Goal: Ask a question

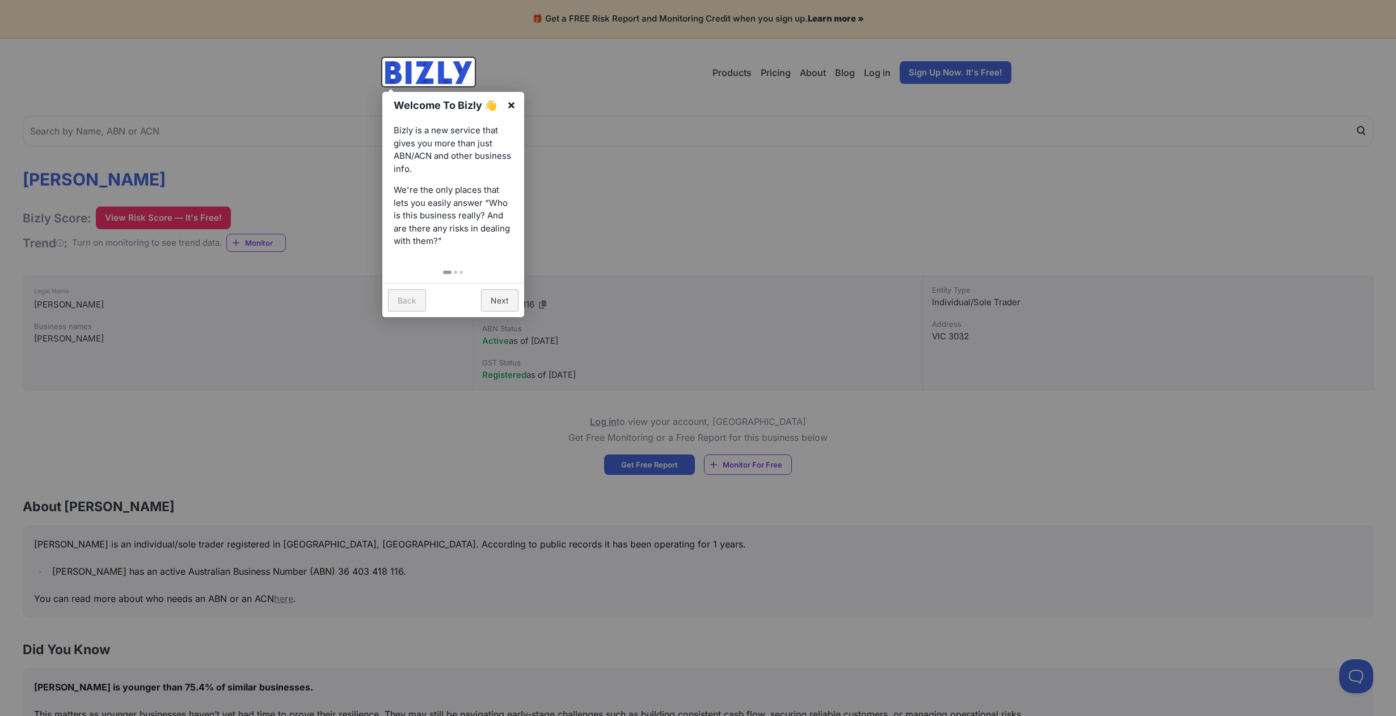
click at [510, 106] on link "×" at bounding box center [512, 105] width 26 height 26
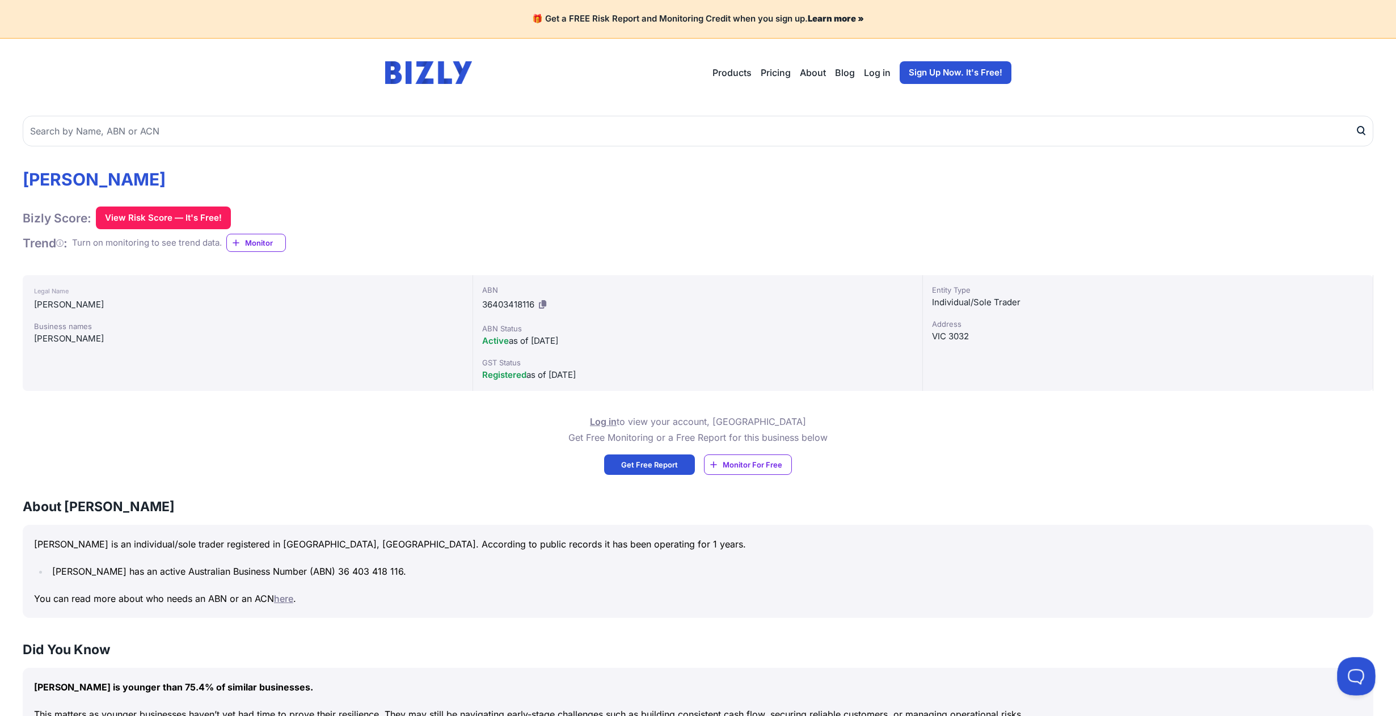
click at [1353, 668] on button at bounding box center [1354, 674] width 34 height 34
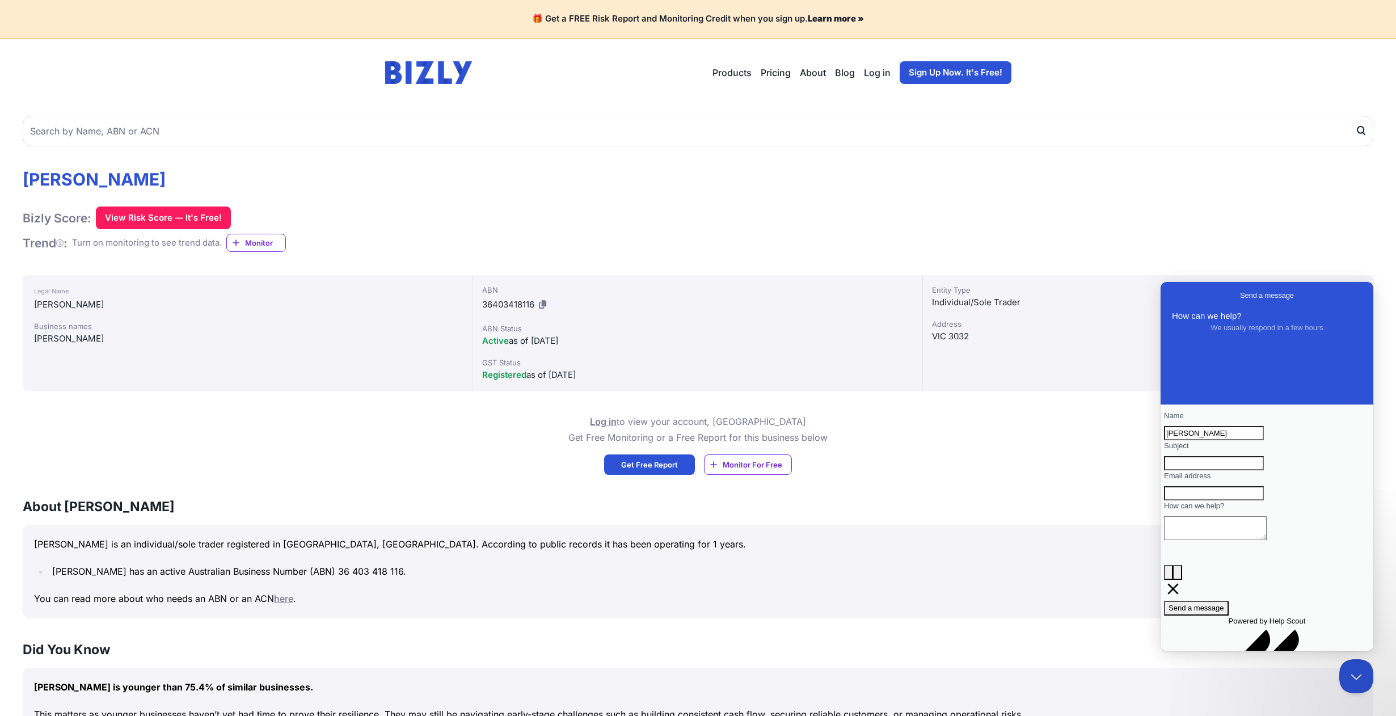
type input "Linda"
click at [1264, 471] on input "Subject" at bounding box center [1214, 463] width 100 height 15
type input "W"
type input "Why are my personal details on your website?"
click at [1225, 612] on span "Send a message" at bounding box center [1197, 608] width 56 height 9
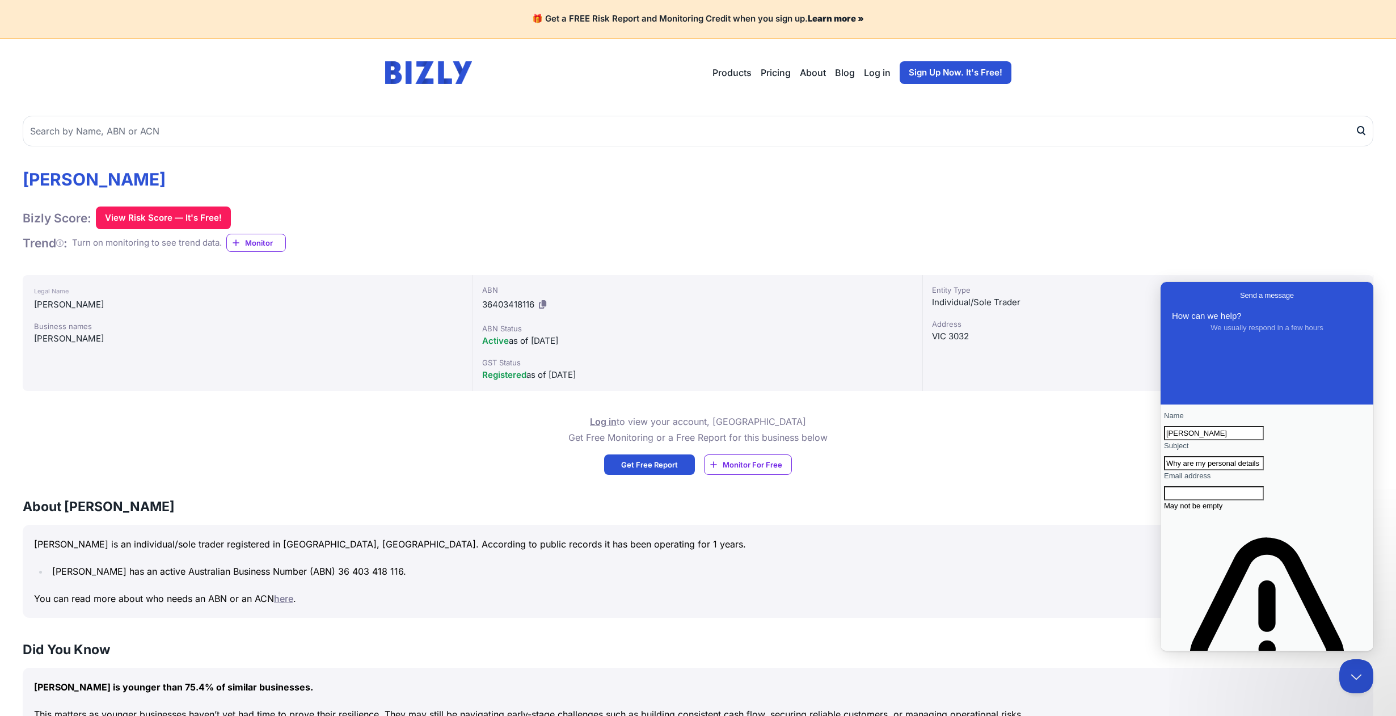
click at [1205, 501] on input "Email address" at bounding box center [1214, 493] width 100 height 15
type input "l"
click at [1026, 214] on div "BABICS, LINDA Bizly Score: View Risk Score — It's Free! View Risk Score — It's …" at bounding box center [698, 210] width 1351 height 83
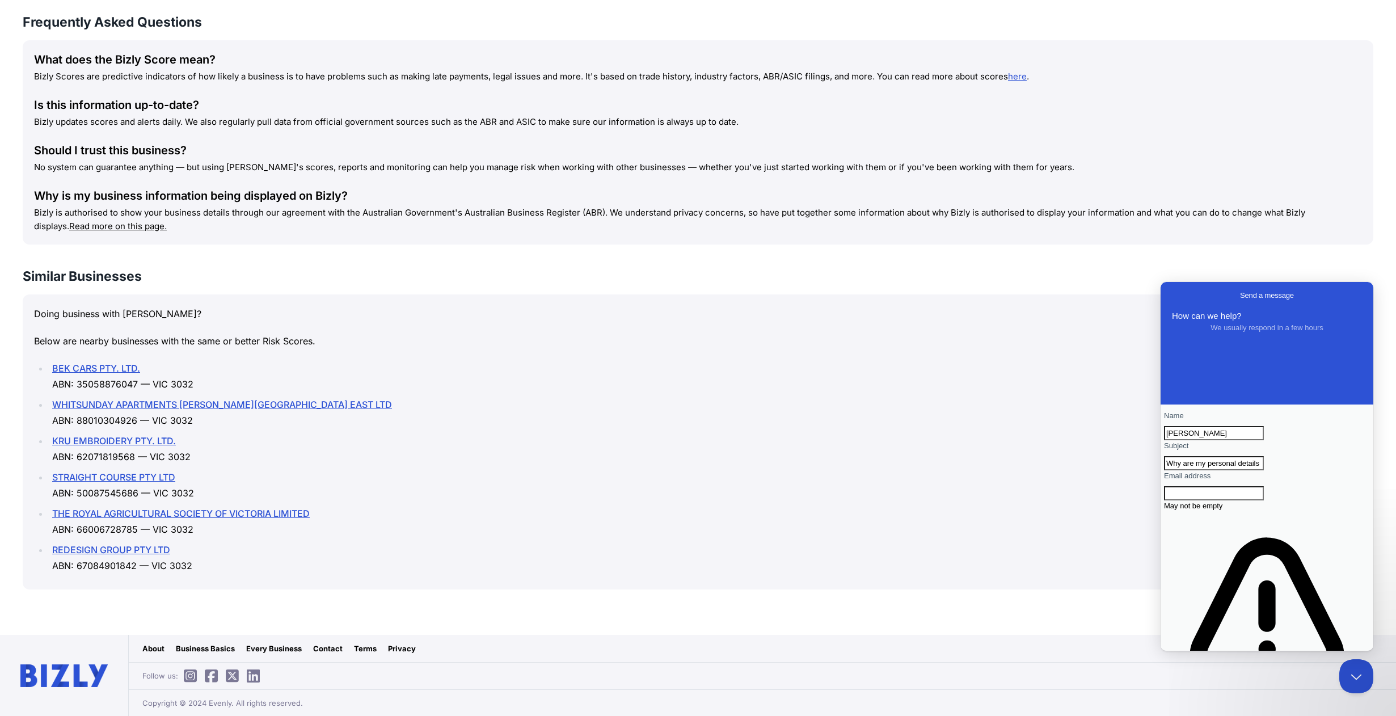
scroll to position [1075, 0]
click at [330, 650] on link "Contact" at bounding box center [328, 648] width 30 height 11
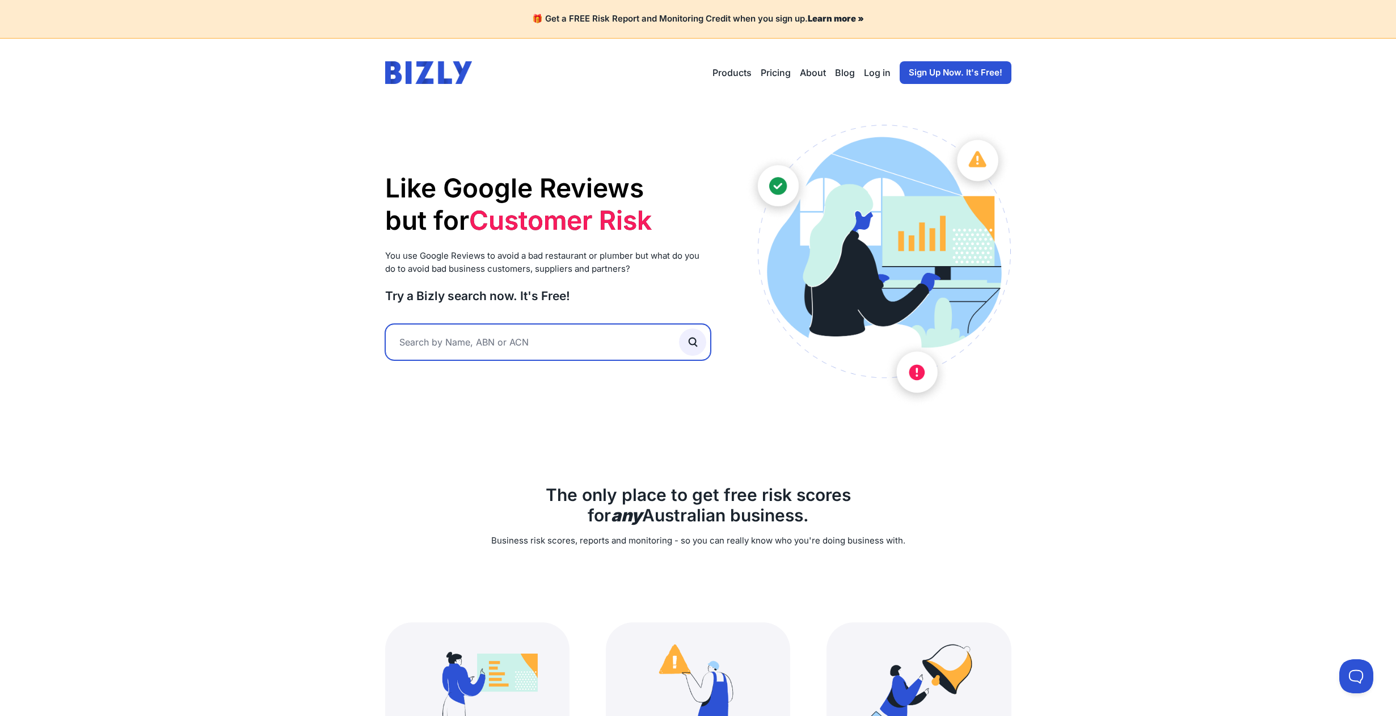
click at [435, 340] on input "text" at bounding box center [548, 342] width 326 height 36
type input "[PERSON_NAME]"
click at [693, 340] on button "submit" at bounding box center [692, 342] width 27 height 27
click at [696, 344] on icon "submit" at bounding box center [696, 345] width 3 height 3
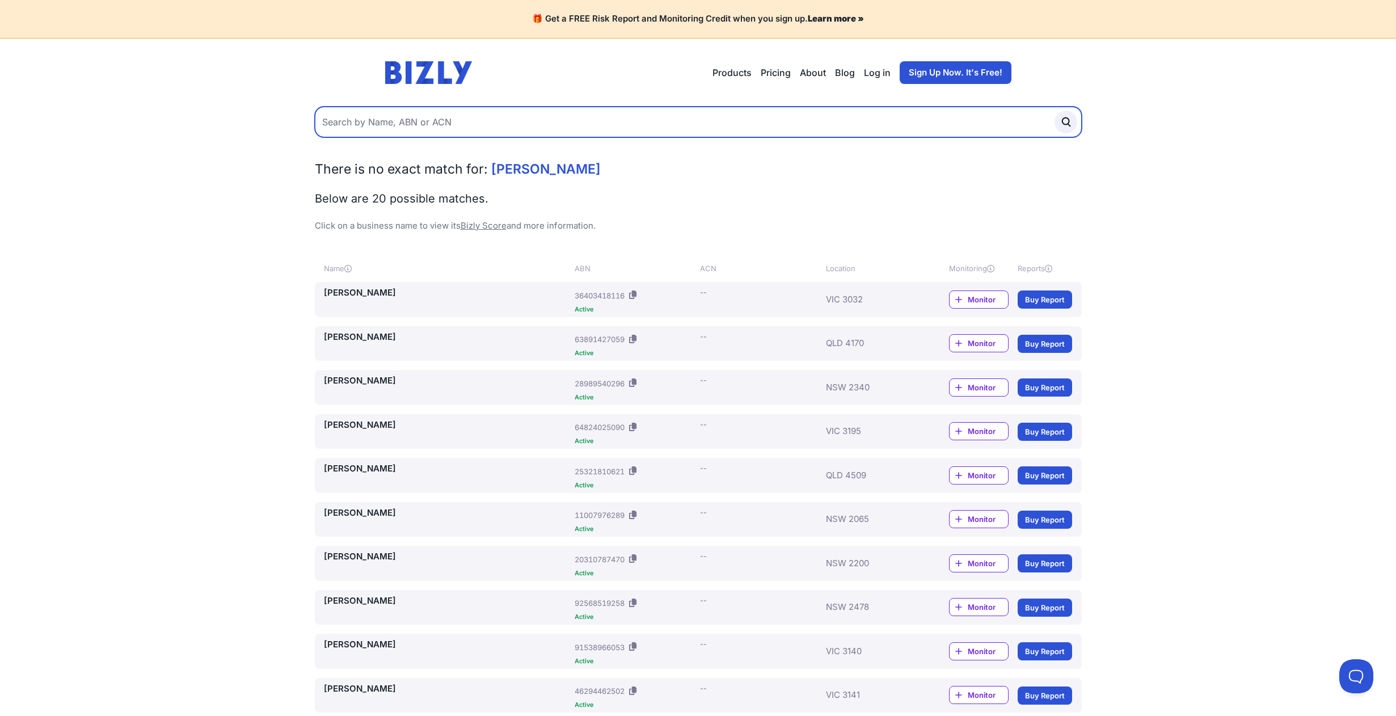
click at [382, 122] on input "text" at bounding box center [698, 122] width 767 height 31
type input "[PERSON_NAME]"
click at [1066, 121] on button "submit" at bounding box center [1066, 122] width 23 height 23
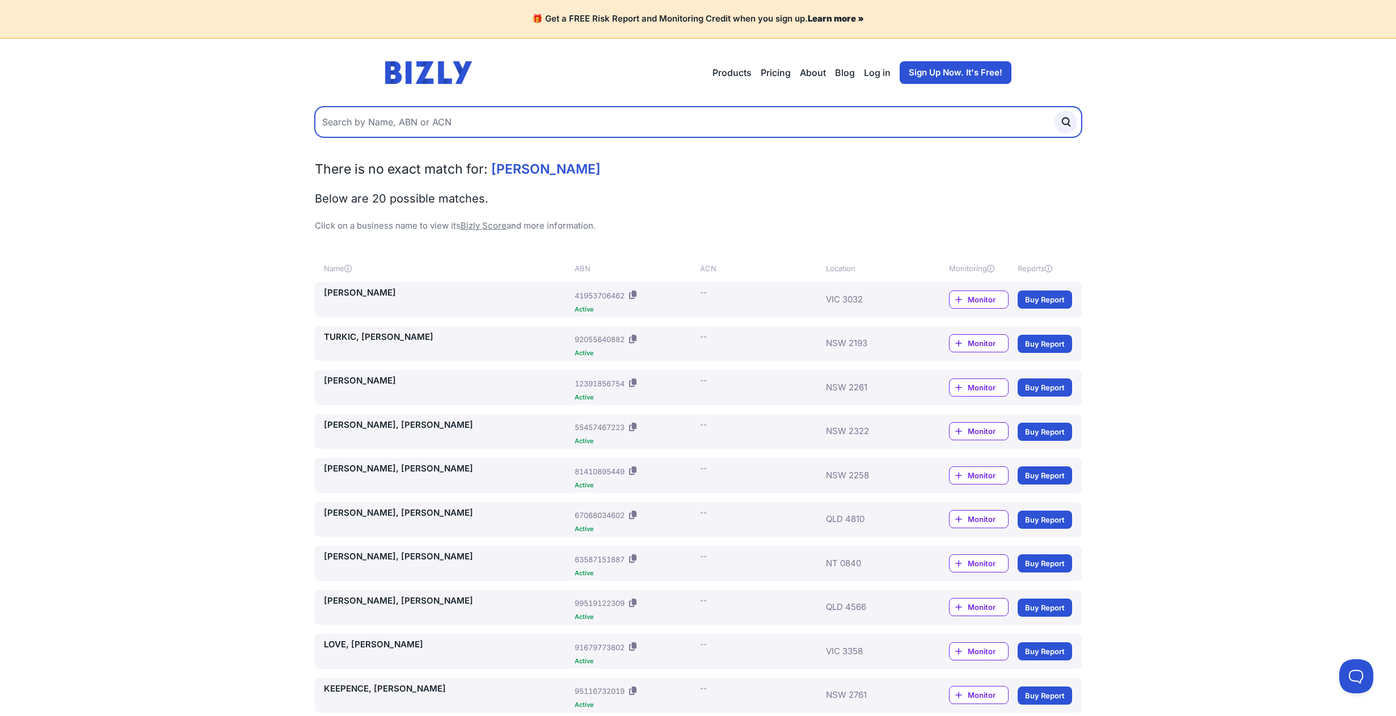
click at [411, 119] on input "text" at bounding box center [698, 122] width 767 height 31
type input "babics"
click at [1066, 121] on button "submit" at bounding box center [1066, 122] width 23 height 23
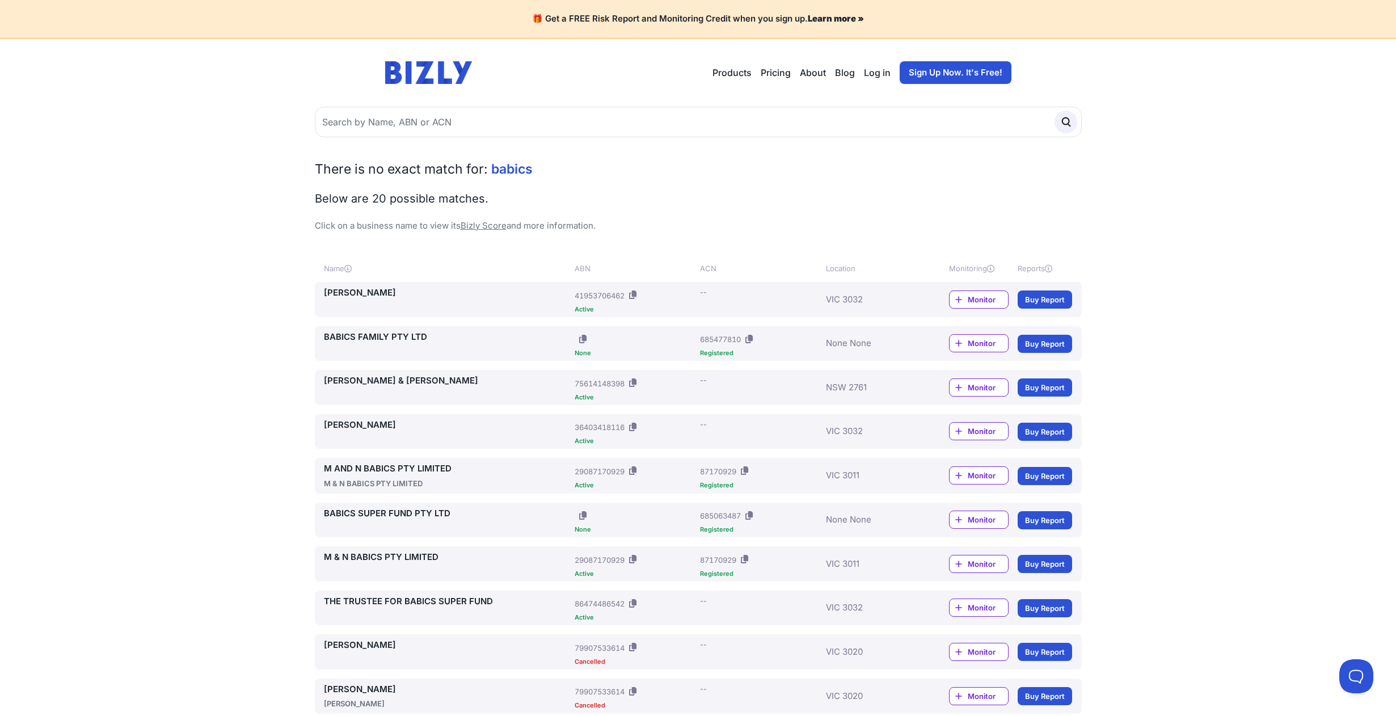
click at [208, 272] on main "There is no exact match for: babics Below are 20 possible matches. Click on a b…" at bounding box center [698, 642] width 1396 height 1070
